Goal: Transaction & Acquisition: Purchase product/service

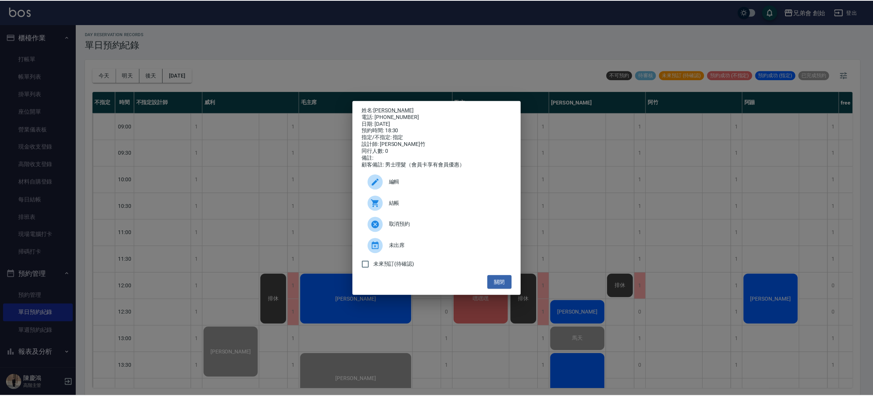
scroll to position [342, 0]
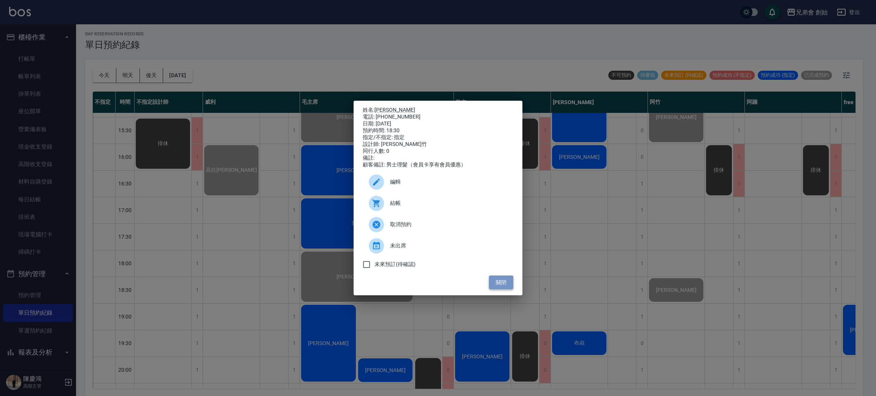
drag, startPoint x: 495, startPoint y: 287, endPoint x: 499, endPoint y: 286, distance: 3.9
click at [497, 285] on button "關閉" at bounding box center [501, 283] width 24 height 14
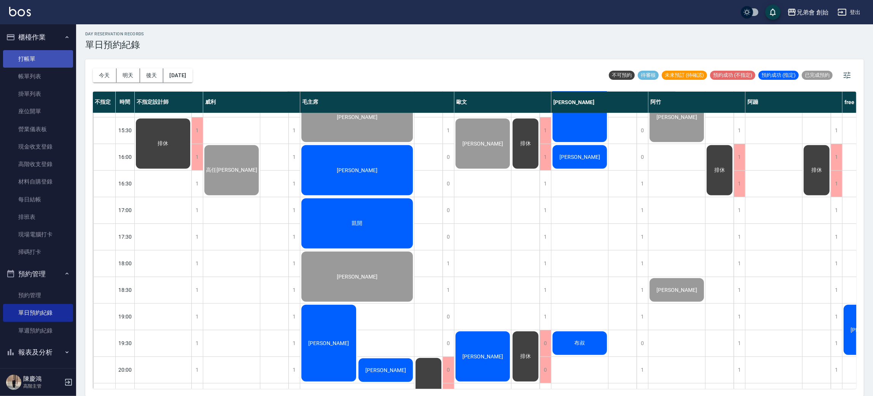
click at [38, 61] on link "打帳單" at bounding box center [38, 58] width 70 height 17
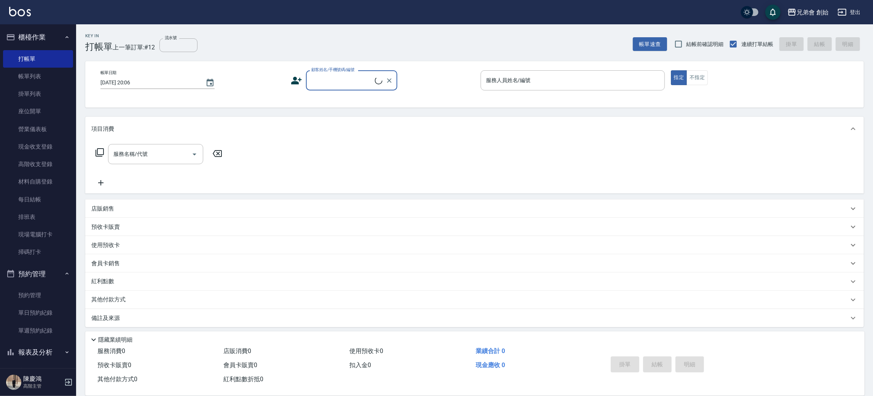
click at [353, 72] on label "顧客姓名/手機號碼/編號" at bounding box center [332, 70] width 43 height 6
click at [353, 74] on input "顧客姓名/手機號碼/編號" at bounding box center [341, 80] width 65 height 13
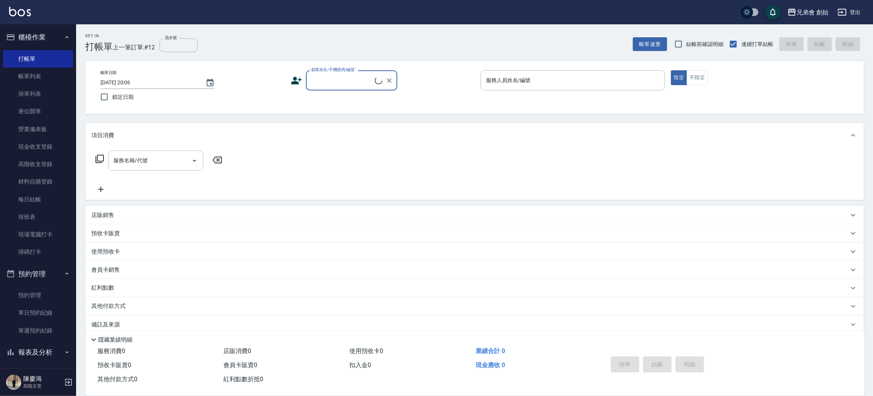
click at [348, 81] on input "顧客姓名/手機號碼/編號" at bounding box center [341, 80] width 65 height 13
type input "6"
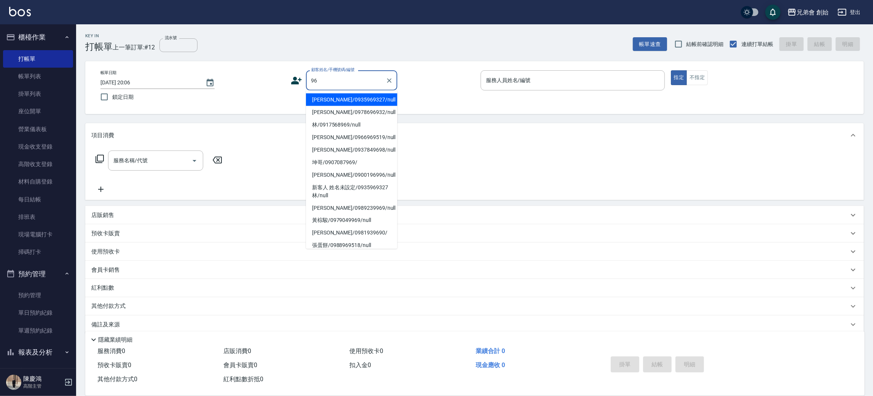
type input "9"
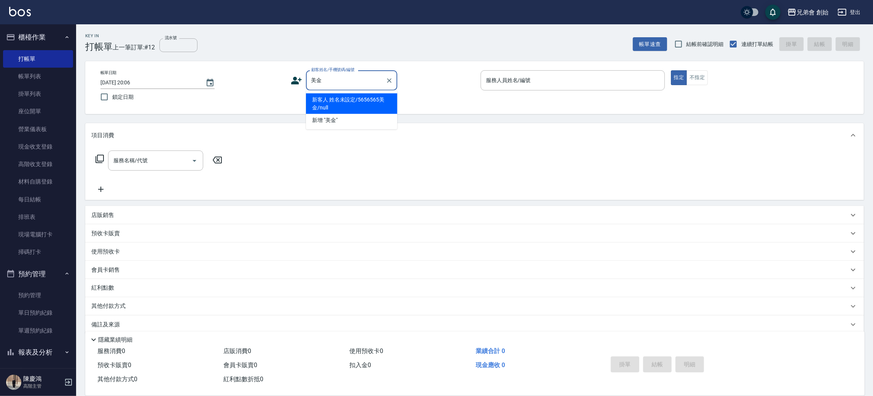
drag, startPoint x: 381, startPoint y: 106, endPoint x: 380, endPoint y: 101, distance: 4.7
click at [381, 105] on li "新客人 姓名未設定/5656565美金/null" at bounding box center [351, 104] width 91 height 21
type input "新客人 姓名未設定/5656565美金/null"
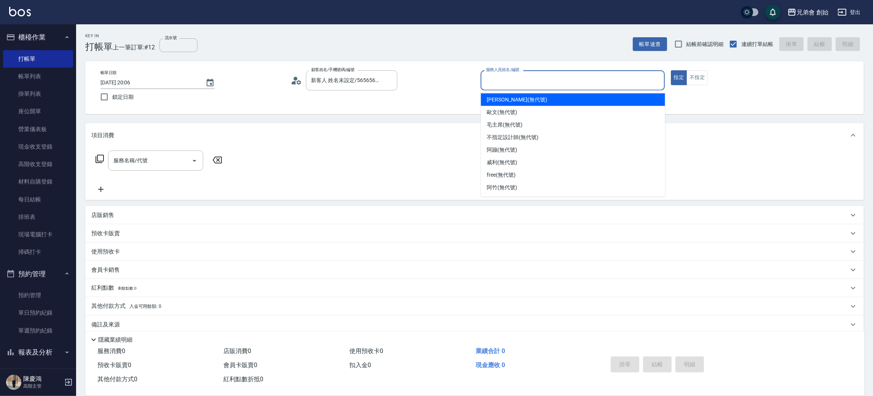
click at [596, 80] on input "服務人員姓名/編號" at bounding box center [572, 80] width 177 height 13
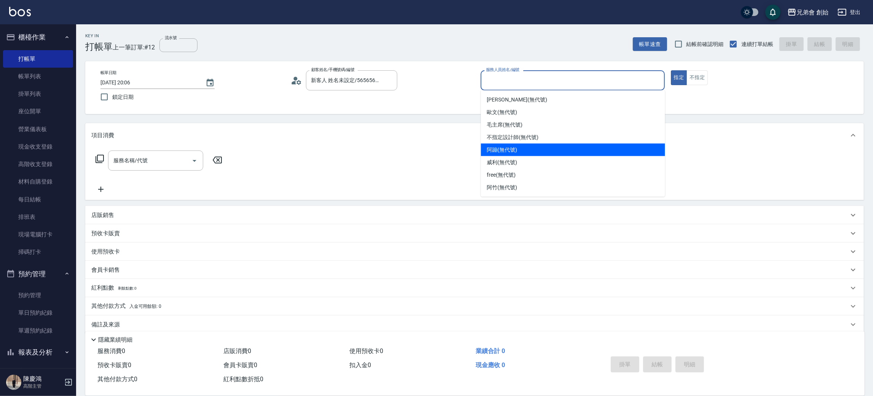
click at [526, 148] on div "阿蹦 (無代號)" at bounding box center [573, 150] width 184 height 13
type input "阿蹦(無代號)"
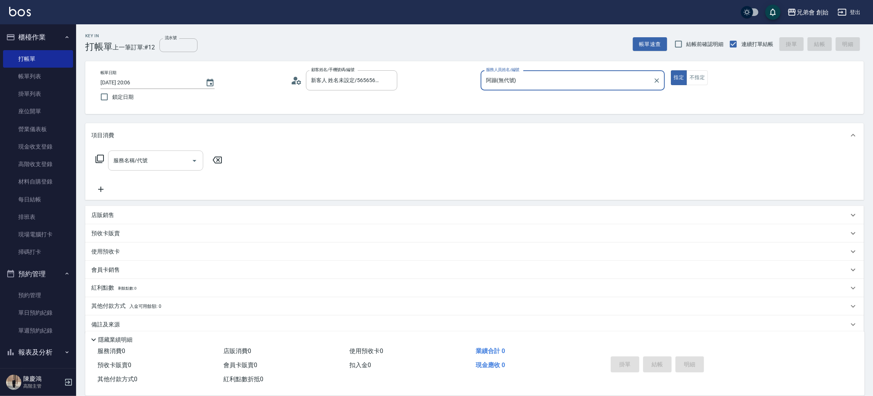
click at [157, 157] on input "服務名稱/代號" at bounding box center [149, 160] width 77 height 13
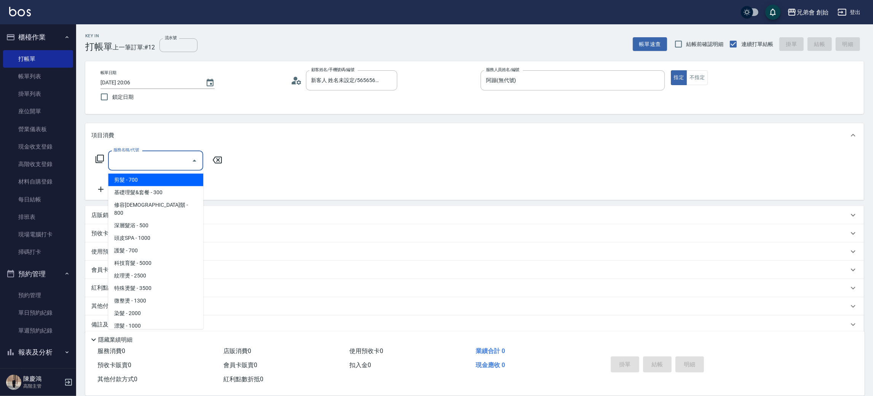
click at [157, 175] on span "剪髮 - 700" at bounding box center [155, 180] width 95 height 13
type input "剪髮(A01)"
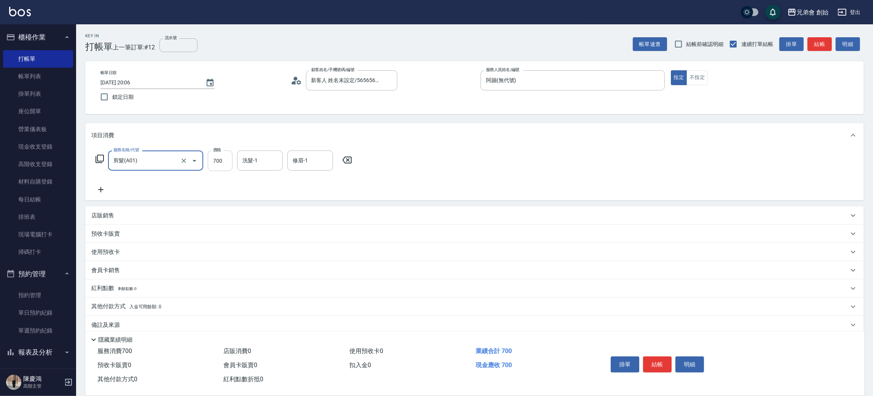
click at [226, 166] on input "700" at bounding box center [220, 161] width 25 height 21
type input "500"
click at [667, 359] on button "結帳" at bounding box center [657, 365] width 29 height 16
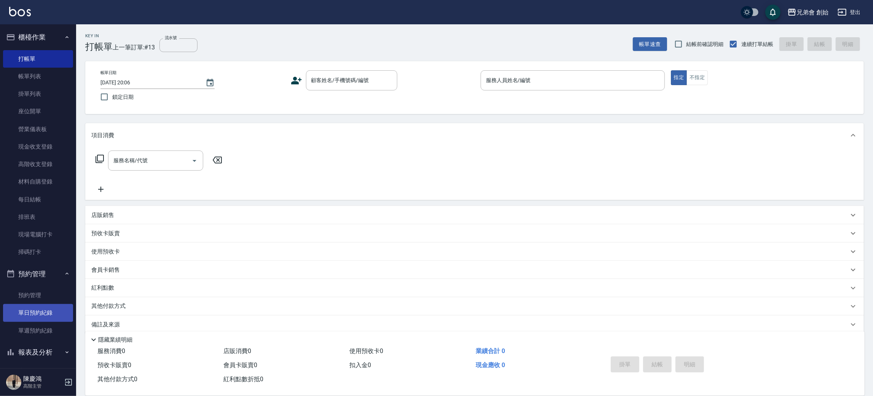
click at [35, 318] on link "單日預約紀錄" at bounding box center [38, 312] width 70 height 17
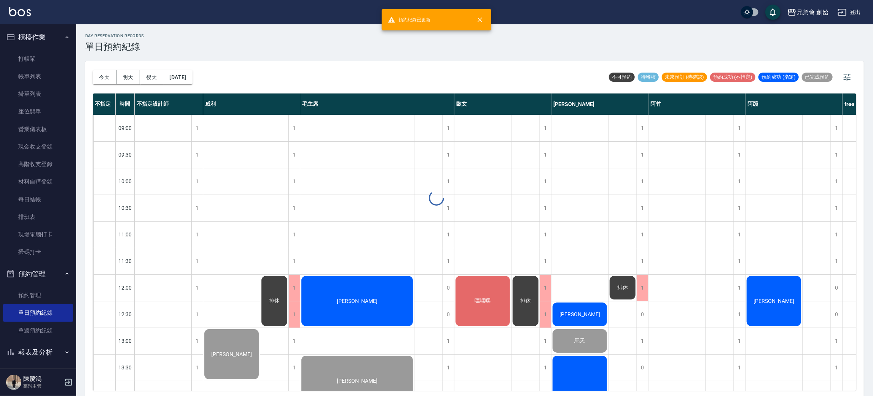
click at [114, 63] on div at bounding box center [436, 198] width 873 height 396
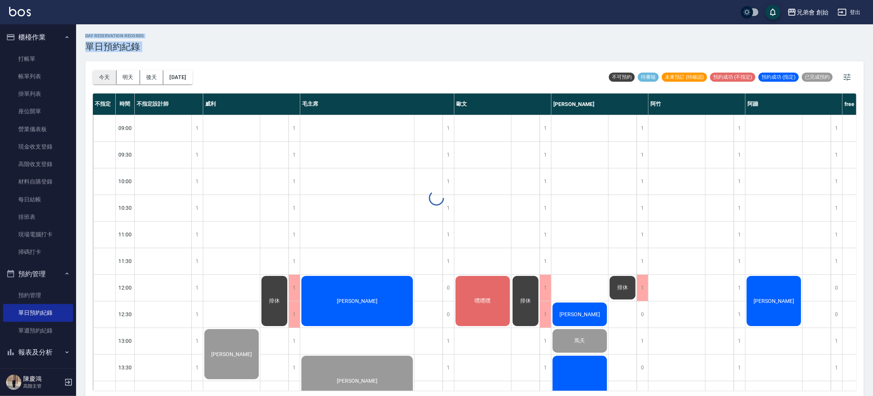
click at [100, 73] on div "day Reservation records 單日預約紀錄 [DATE] [DATE] [DATE] [DATE] 不可預約 待審核 未來預訂 (待確認) …" at bounding box center [474, 211] width 796 height 374
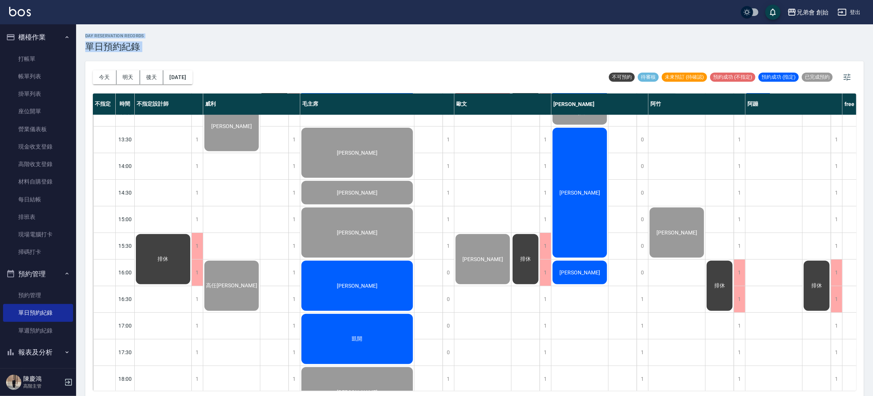
scroll to position [57, 0]
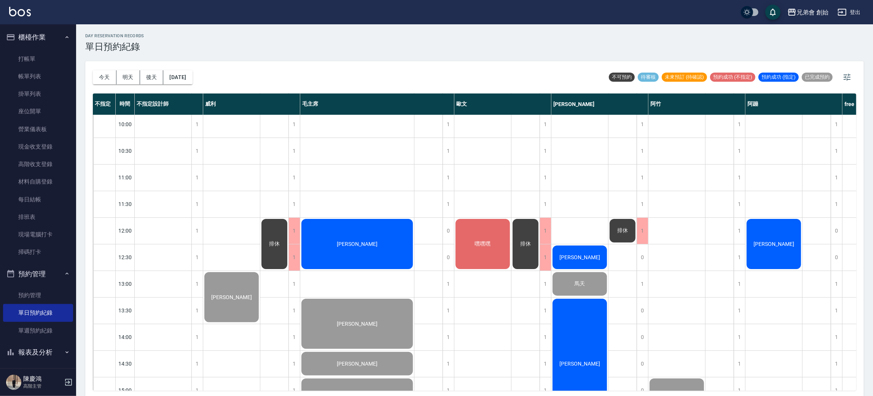
click at [751, 243] on div "[PERSON_NAME]" at bounding box center [773, 244] width 57 height 52
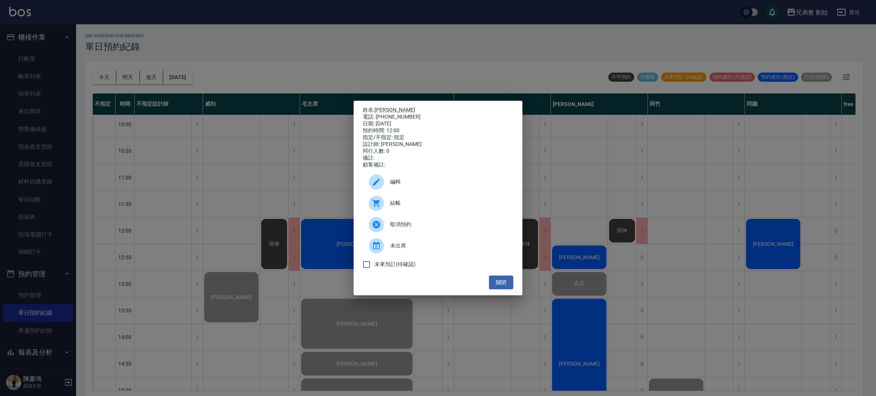
click at [525, 53] on div "姓名: [PERSON_NAME] 電話: [PHONE_NUMBER] 日期: [DATE] 預約時間: 12:00 指定/不指定: 指定 設計師: [PE…" at bounding box center [438, 198] width 876 height 396
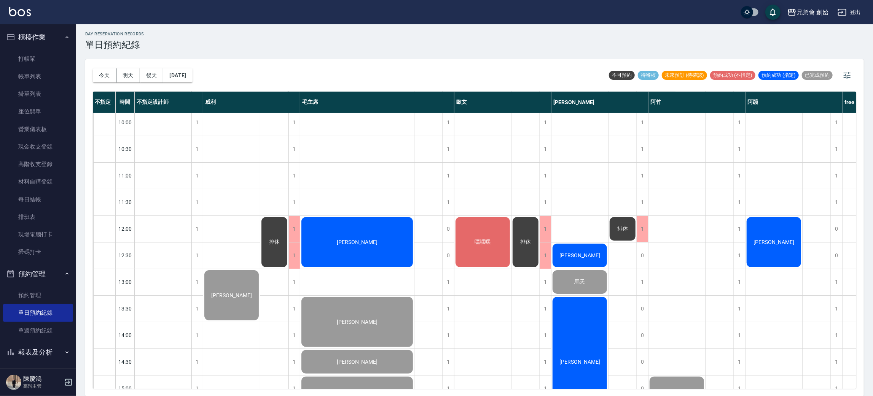
scroll to position [228, 0]
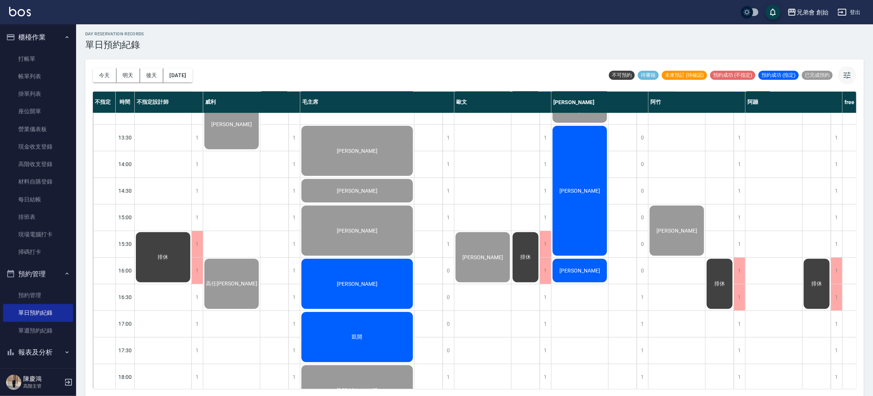
click at [845, 79] on icon "button" at bounding box center [846, 75] width 9 height 9
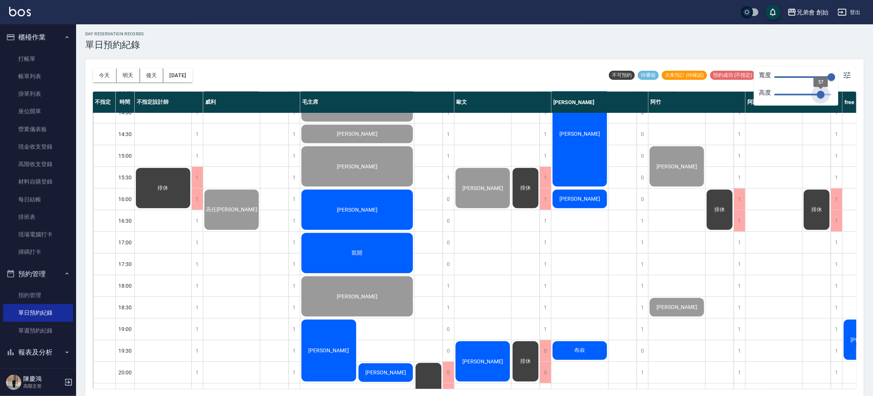
drag, startPoint x: 827, startPoint y: 97, endPoint x: 820, endPoint y: 96, distance: 7.6
click at [820, 96] on span "57" at bounding box center [821, 95] width 8 height 8
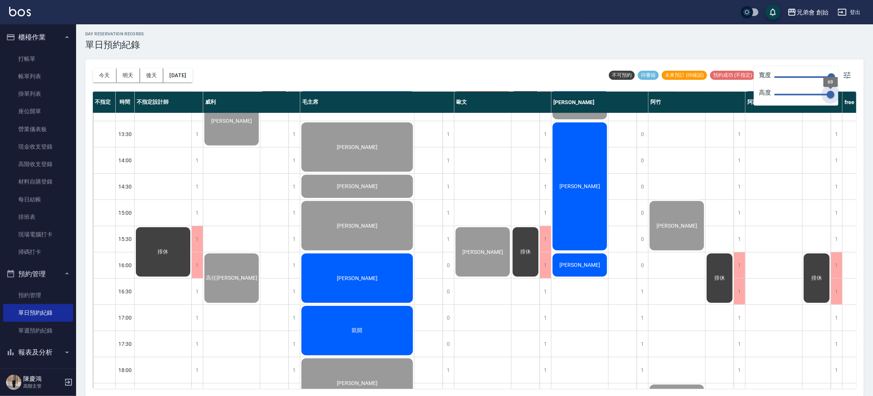
drag, startPoint x: 820, startPoint y: 96, endPoint x: 830, endPoint y: 101, distance: 11.9
click at [830, 99] on span "69" at bounding box center [830, 95] width 8 height 8
drag, startPoint x: 830, startPoint y: 101, endPoint x: 808, endPoint y: 105, distance: 22.3
click at [808, 105] on div "寬度 150 高度 69" at bounding box center [795, 86] width 84 height 40
type input "42"
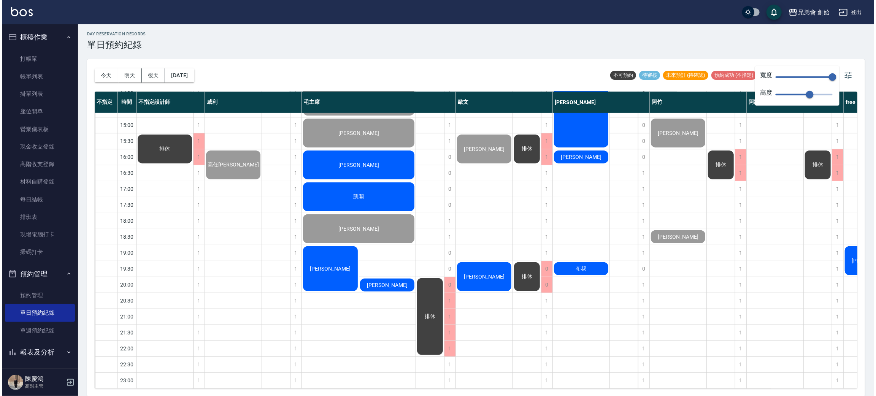
scroll to position [196, 0]
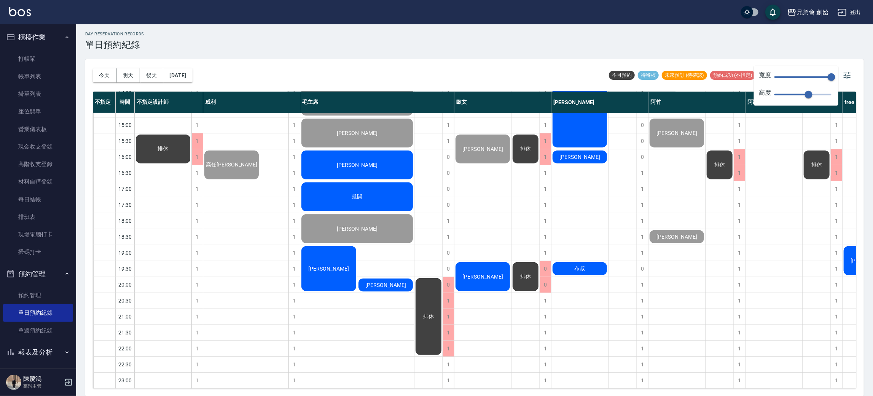
click at [845, 251] on div "[PERSON_NAME]" at bounding box center [870, 260] width 57 height 31
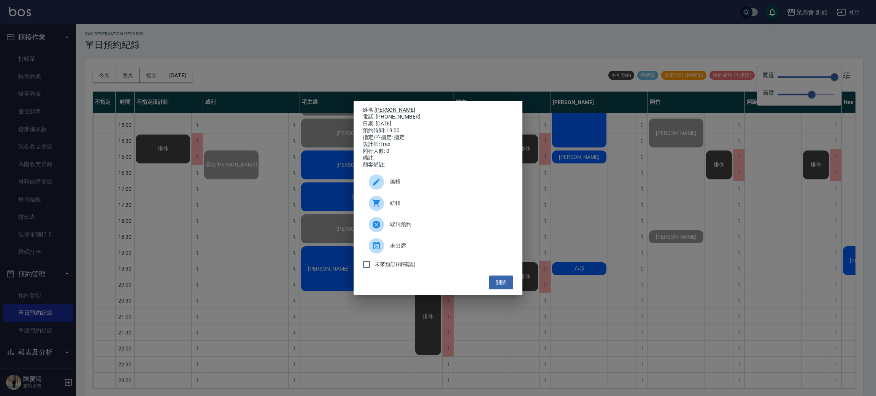
click at [450, 207] on span "結帳" at bounding box center [448, 203] width 117 height 8
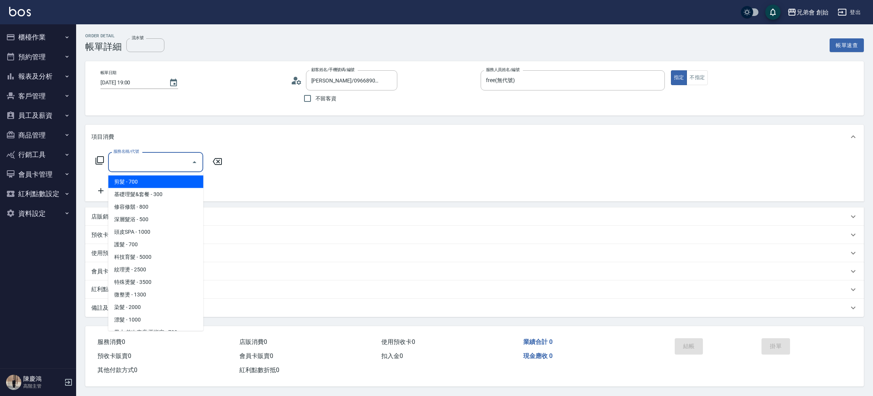
click at [137, 166] on input "服務名稱/代號" at bounding box center [149, 162] width 77 height 13
click at [142, 177] on span "剪髮 - 700" at bounding box center [155, 182] width 95 height 13
type input "剪髮(A01)"
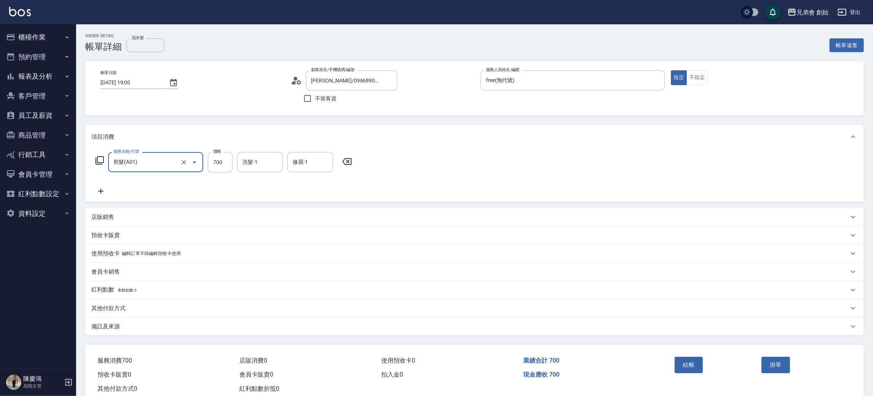
click at [228, 162] on input "700" at bounding box center [220, 162] width 25 height 21
type input "300"
click at [696, 365] on button "結帳" at bounding box center [688, 365] width 29 height 16
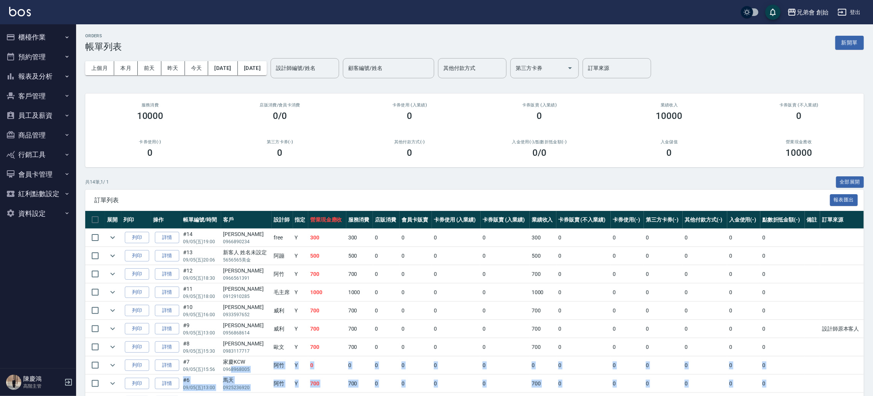
scroll to position [119, 0]
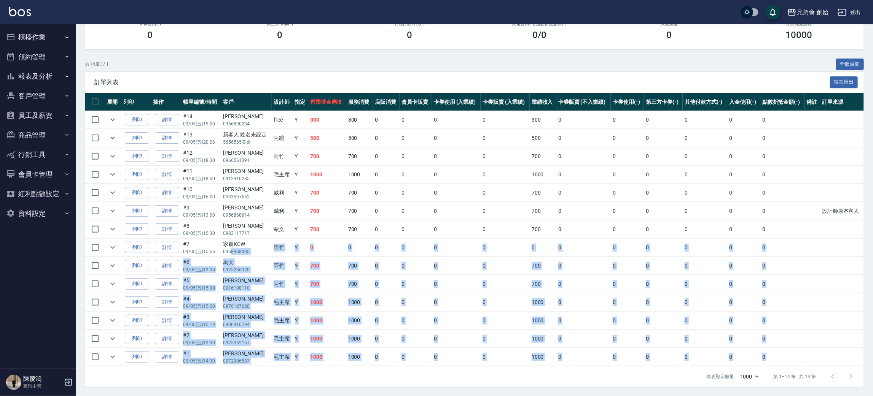
click at [151, 396] on html "兄弟會 創始 登出 櫃檯作業 打帳單 帳單列表 掛單列表 座位開單 營業儀表板 現金收支登錄 高階收支登錄 材料自購登錄 每日結帳 排班表 現場電腦打卡 掃碼…" at bounding box center [436, 139] width 873 height 514
